Goal: Find specific fact

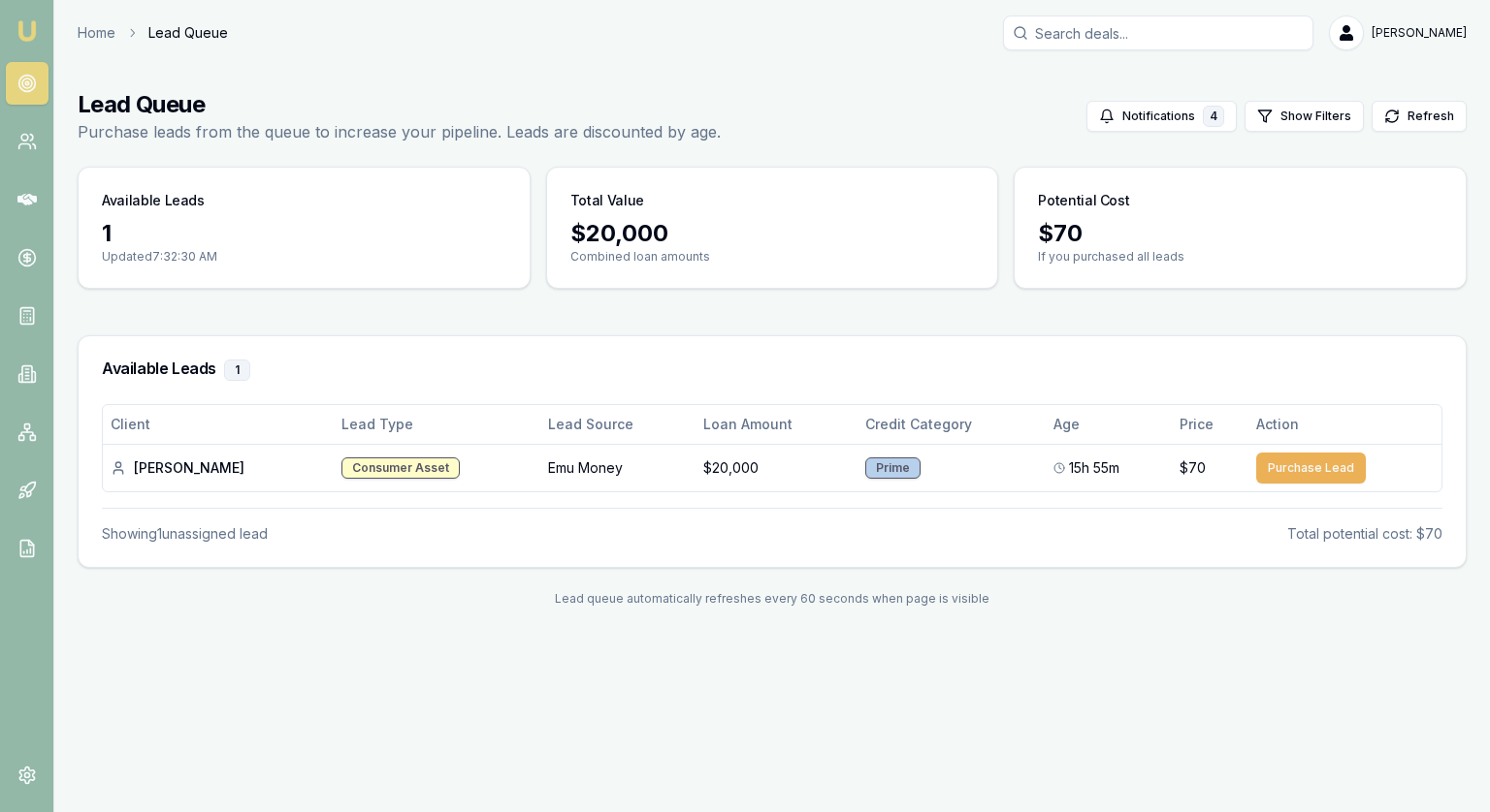
click at [34, 69] on link at bounding box center [27, 83] width 43 height 43
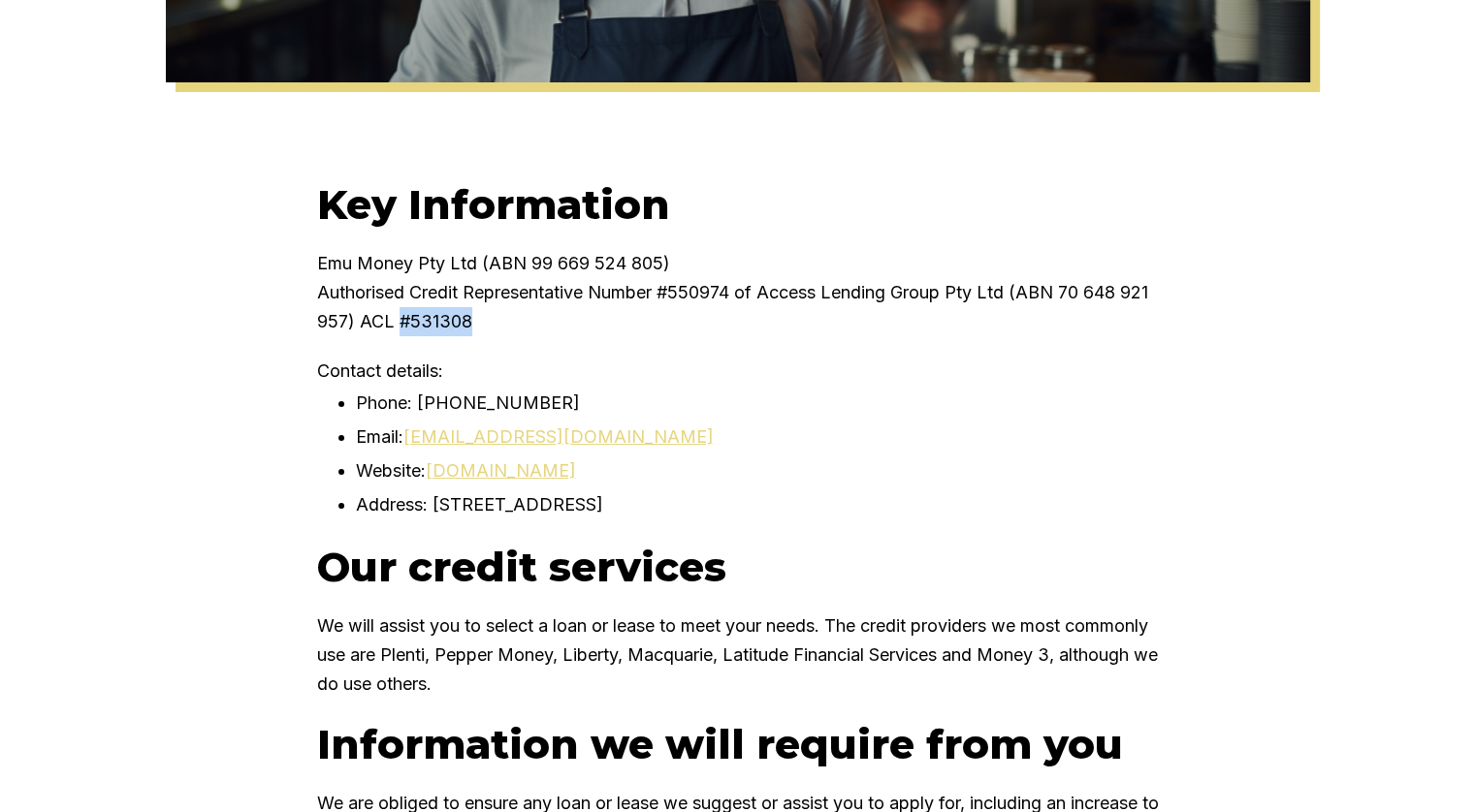
drag, startPoint x: 438, startPoint y: 322, endPoint x: 527, endPoint y: 325, distance: 89.1
click at [527, 325] on p "Authorised Credit Representative Number #550974 of Access Lending Group Pty Ltd…" at bounding box center [738, 307] width 842 height 58
copy p "#531308"
